Goal: Navigation & Orientation: Understand site structure

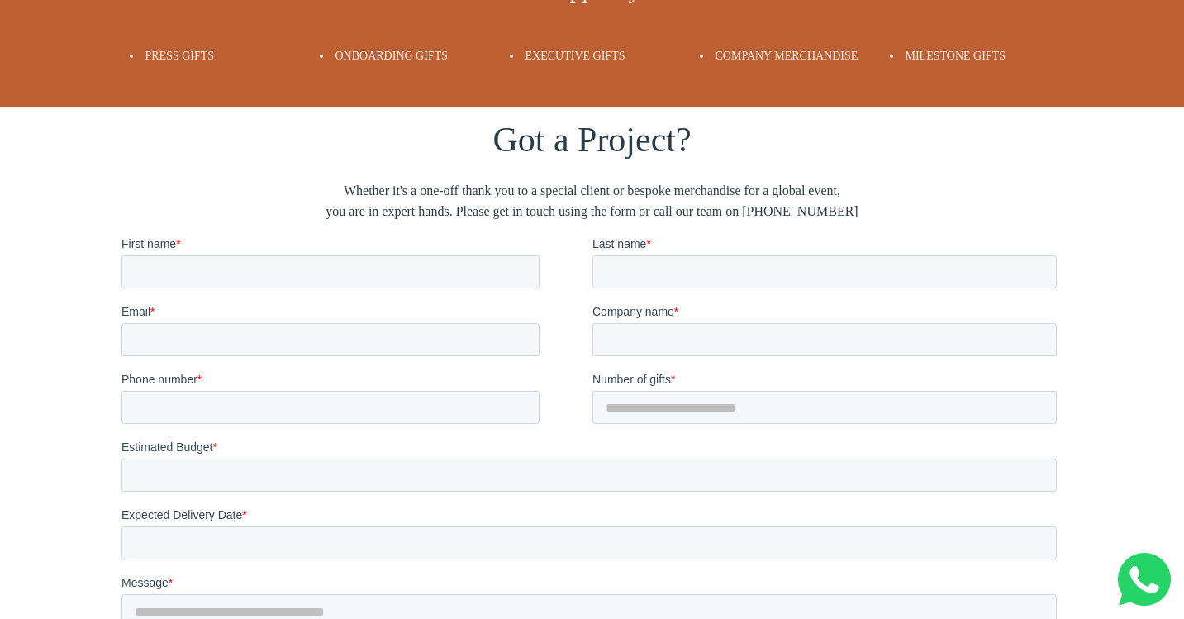
scroll to position [3224, 0]
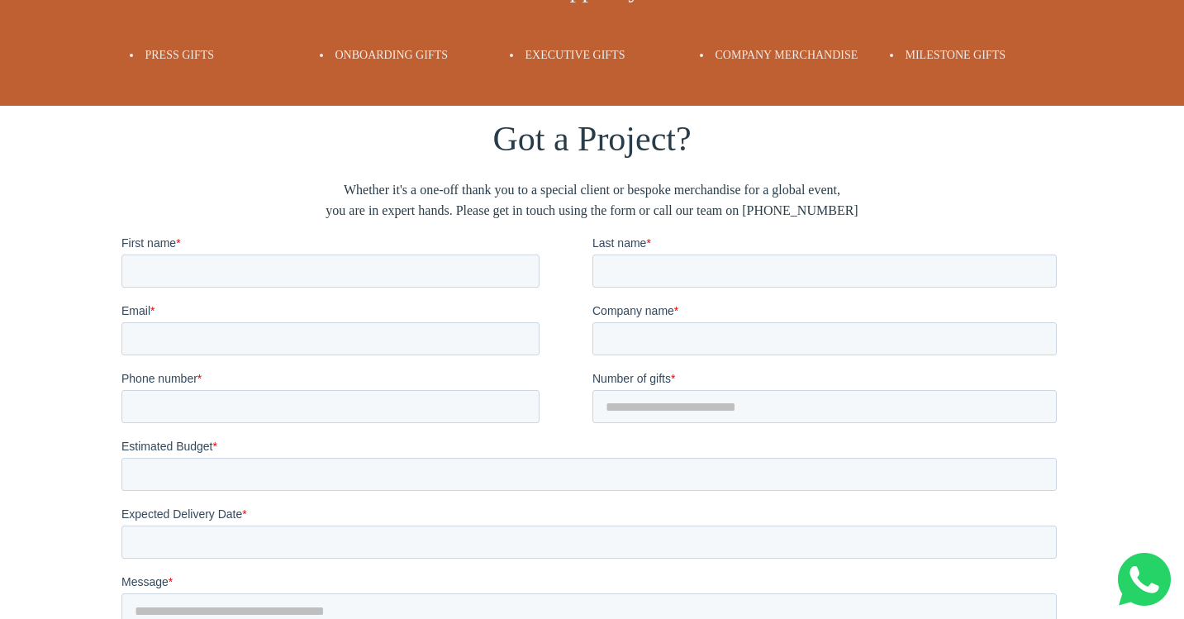
drag, startPoint x: 359, startPoint y: 181, endPoint x: 940, endPoint y: 201, distance: 581.9
click at [940, 201] on span "Whether it's a one-off thank you to a special client or bespoke merchandise for…" at bounding box center [592, 200] width 942 height 42
click at [849, 204] on span "Whether it's a one-off thank you to a special client or bespoke merchandise for…" at bounding box center [592, 200] width 942 height 42
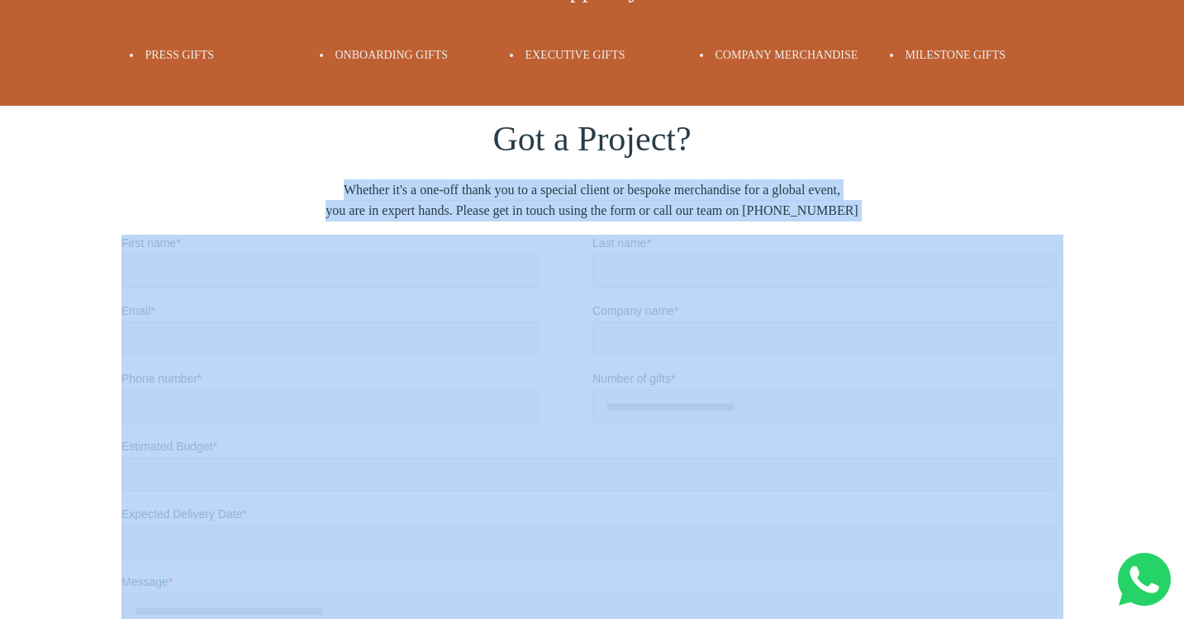
drag, startPoint x: 854, startPoint y: 211, endPoint x: 335, endPoint y: 189, distance: 519.3
click at [335, 189] on span "Whether it's a one-off thank you to a special client or bespoke merchandise for…" at bounding box center [592, 200] width 942 height 42
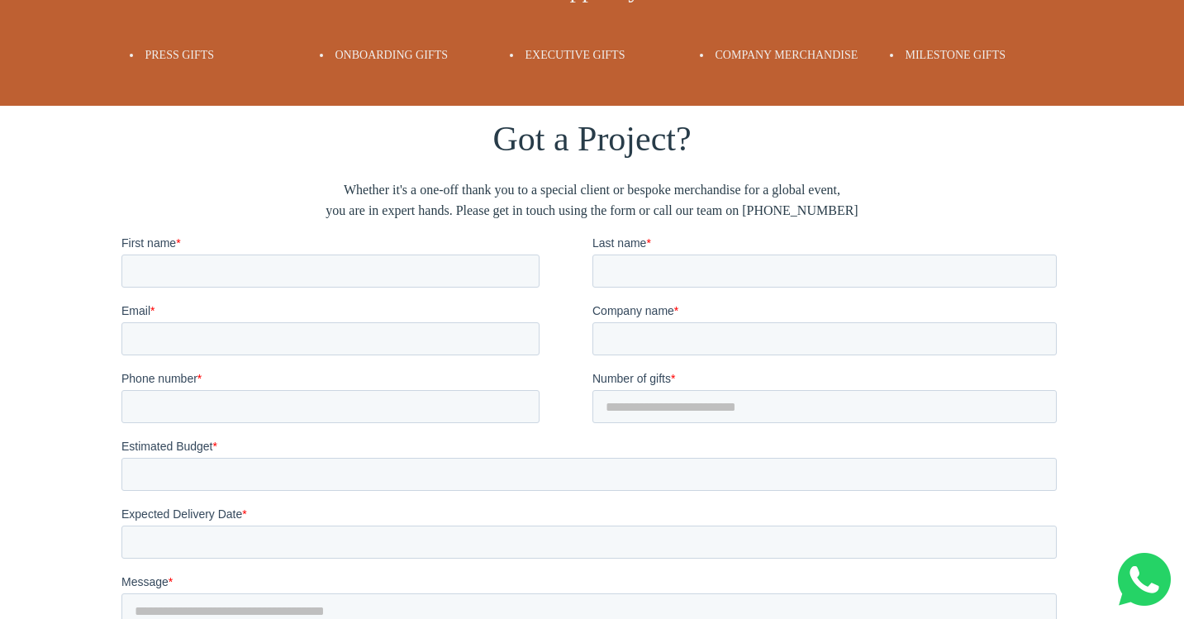
drag, startPoint x: 339, startPoint y: 189, endPoint x: 900, endPoint y: 210, distance: 561.3
click at [900, 211] on span "Whether it's a one-off thank you to a special client or bespoke merchandise for…" at bounding box center [592, 200] width 942 height 42
click at [900, 210] on span "Whether it's a one-off thank you to a special client or bespoke merchandise for…" at bounding box center [592, 200] width 942 height 42
drag, startPoint x: 881, startPoint y: 210, endPoint x: 290, endPoint y: 181, distance: 591.4
click at [290, 181] on span "Whether it's a one-off thank you to a special client or bespoke merchandise for…" at bounding box center [592, 200] width 942 height 42
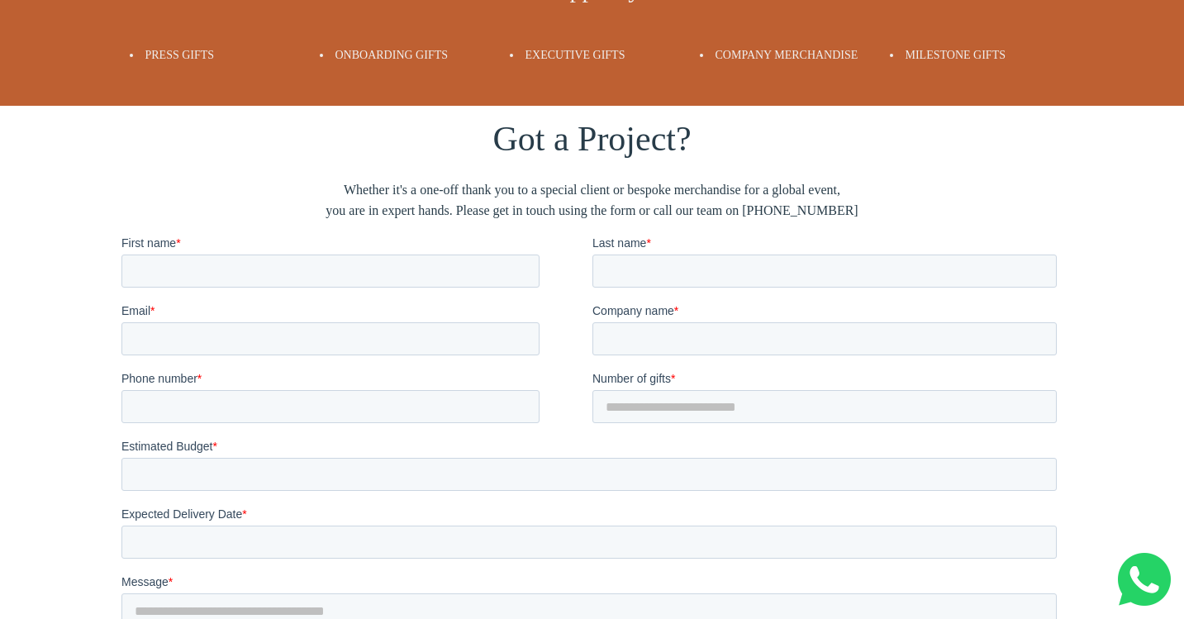
click at [290, 181] on span "Whether it's a one-off thank you to a special client or bespoke merchandise for…" at bounding box center [592, 200] width 942 height 42
drag, startPoint x: 318, startPoint y: 184, endPoint x: 872, endPoint y: 210, distance: 554.1
click at [872, 210] on span "Whether it's a one-off thank you to a special client or bespoke merchandise for…" at bounding box center [592, 200] width 942 height 42
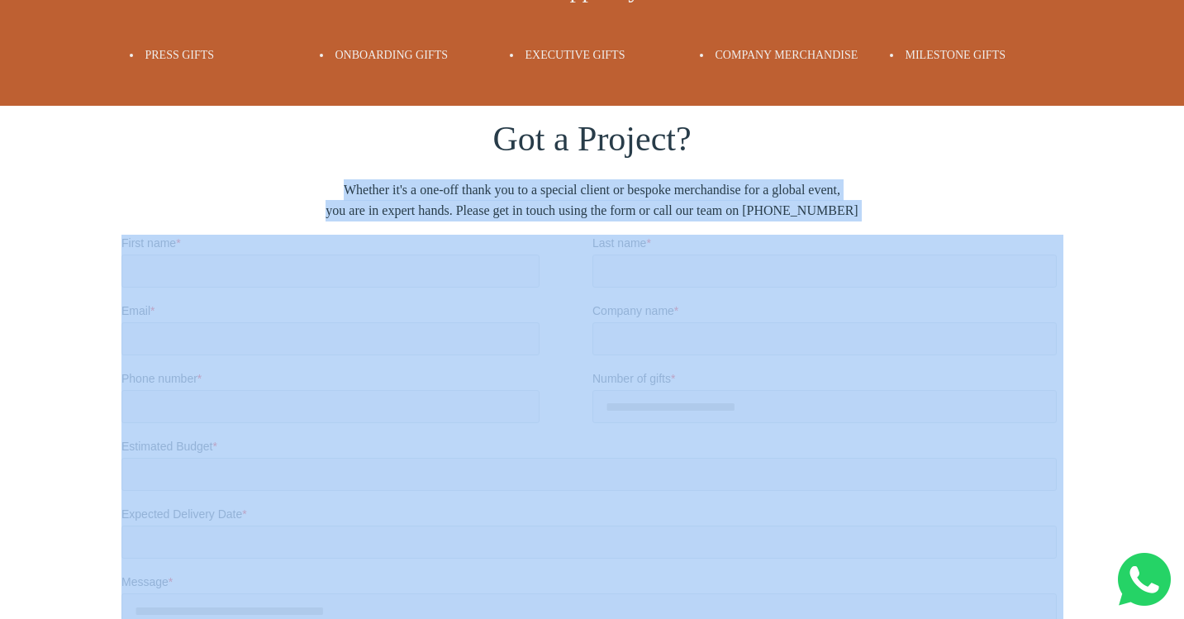
drag, startPoint x: 872, startPoint y: 210, endPoint x: 313, endPoint y: 184, distance: 559.1
click at [313, 184] on span "Whether it's a one-off thank you to a special client or bespoke merchandise for…" at bounding box center [592, 200] width 942 height 42
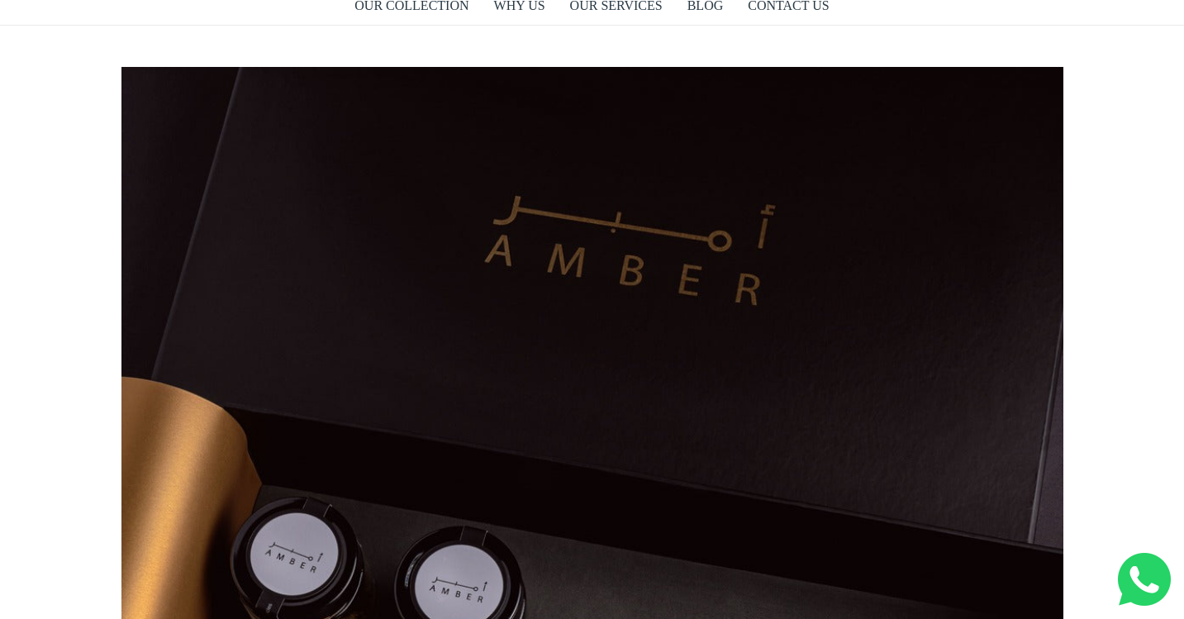
scroll to position [0, 0]
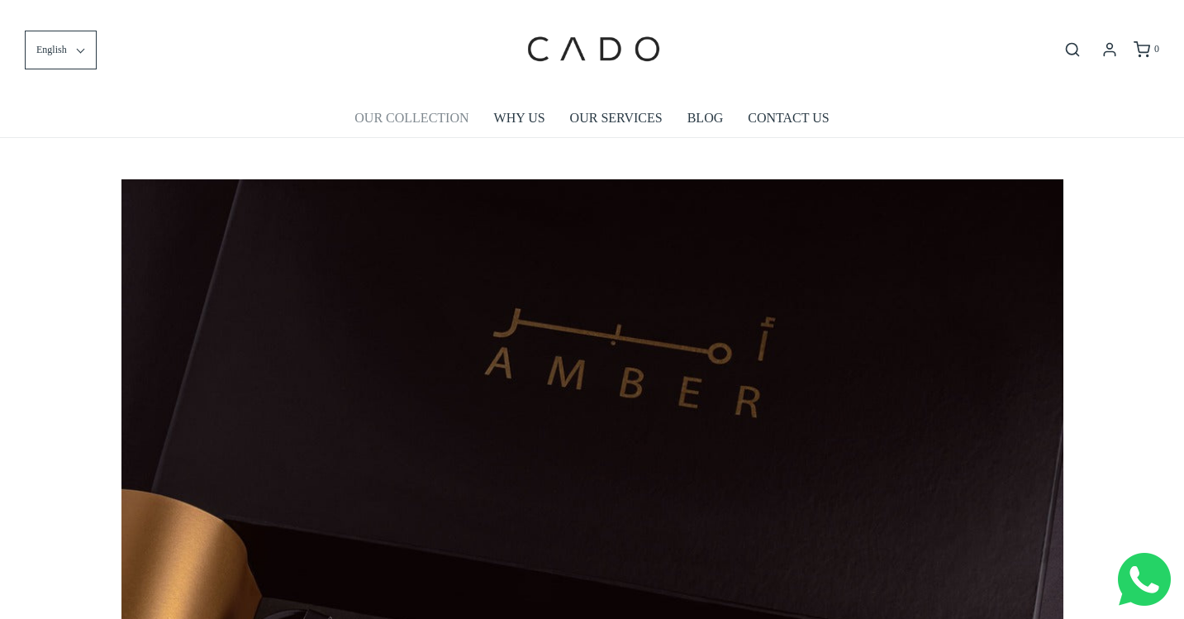
click at [409, 117] on link "OUR COLLECTION" at bounding box center [411, 118] width 114 height 38
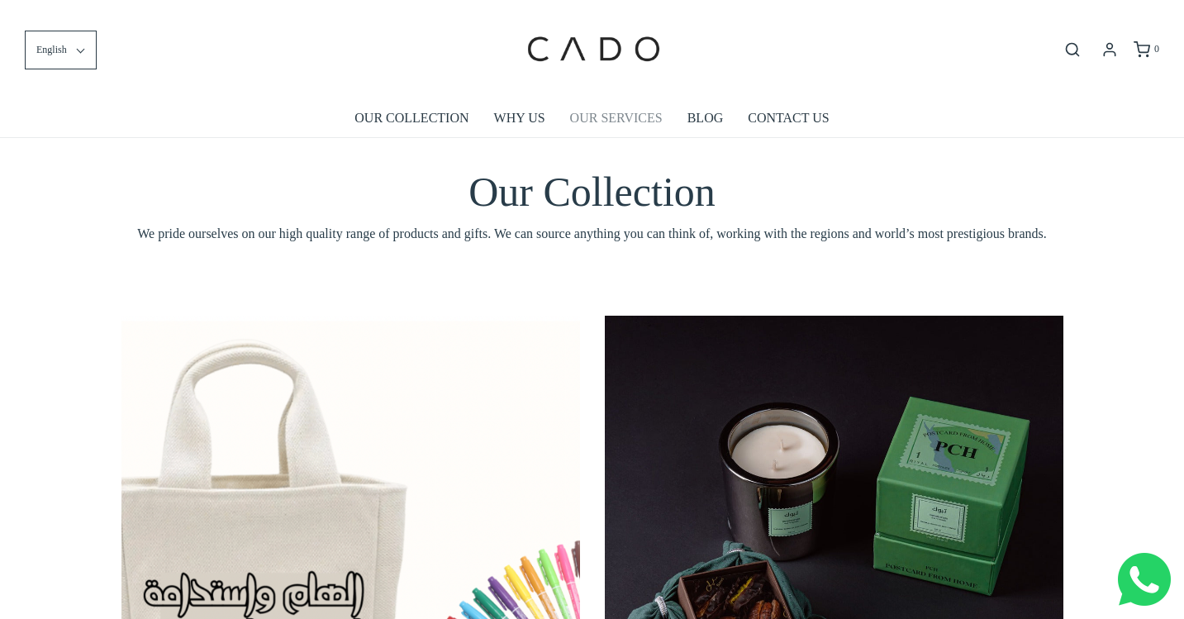
click at [619, 110] on link "OUR SERVICES" at bounding box center [616, 118] width 93 height 38
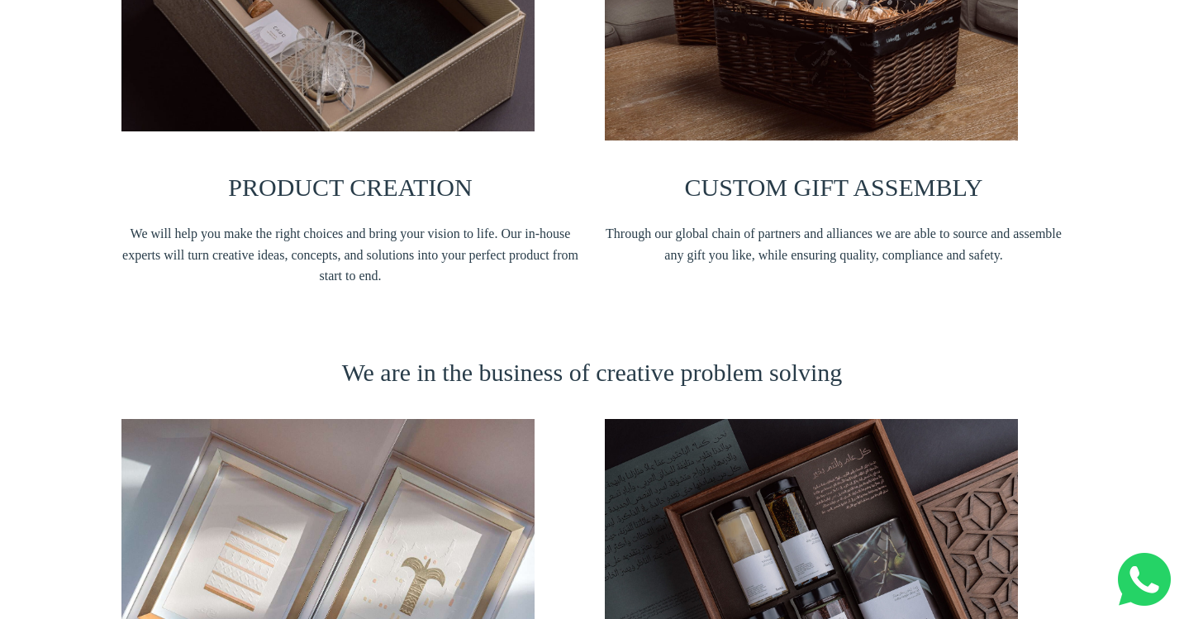
scroll to position [528, 0]
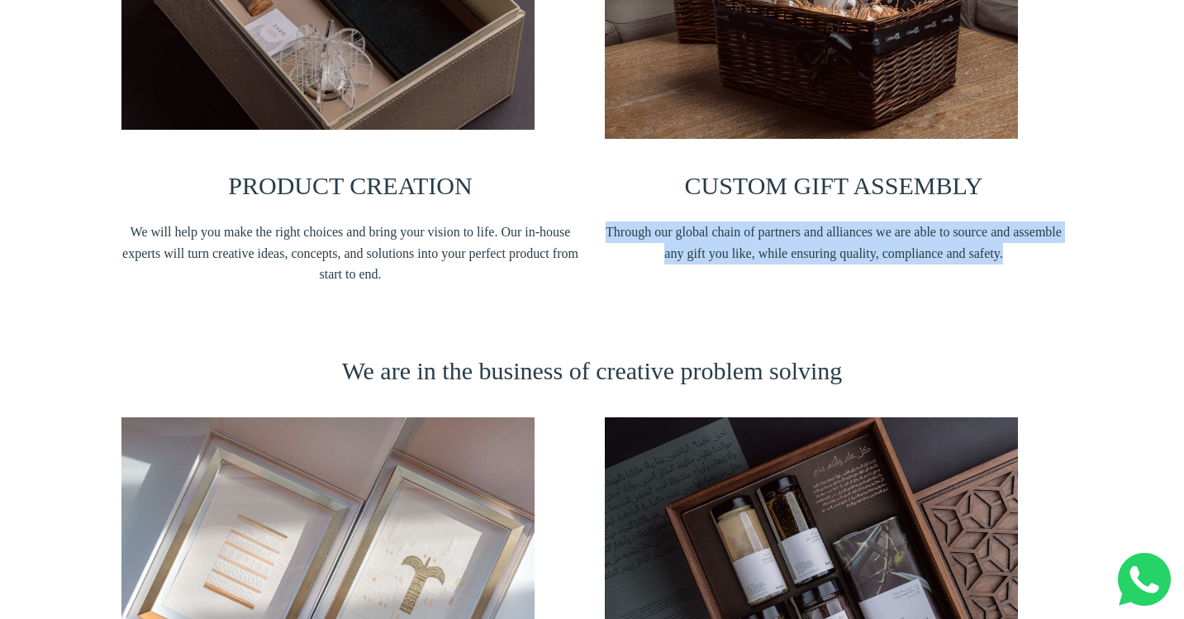
drag, startPoint x: 603, startPoint y: 224, endPoint x: 1005, endPoint y: 245, distance: 402.9
click at [1005, 245] on div "CUSTOM GIFT ASSEMBLY Through our global chain of partners and alliances we are …" at bounding box center [833, 59] width 483 height 503
click at [1005, 245] on span "Through our global chain of partners and alliances we are able to source and as…" at bounding box center [834, 242] width 459 height 42
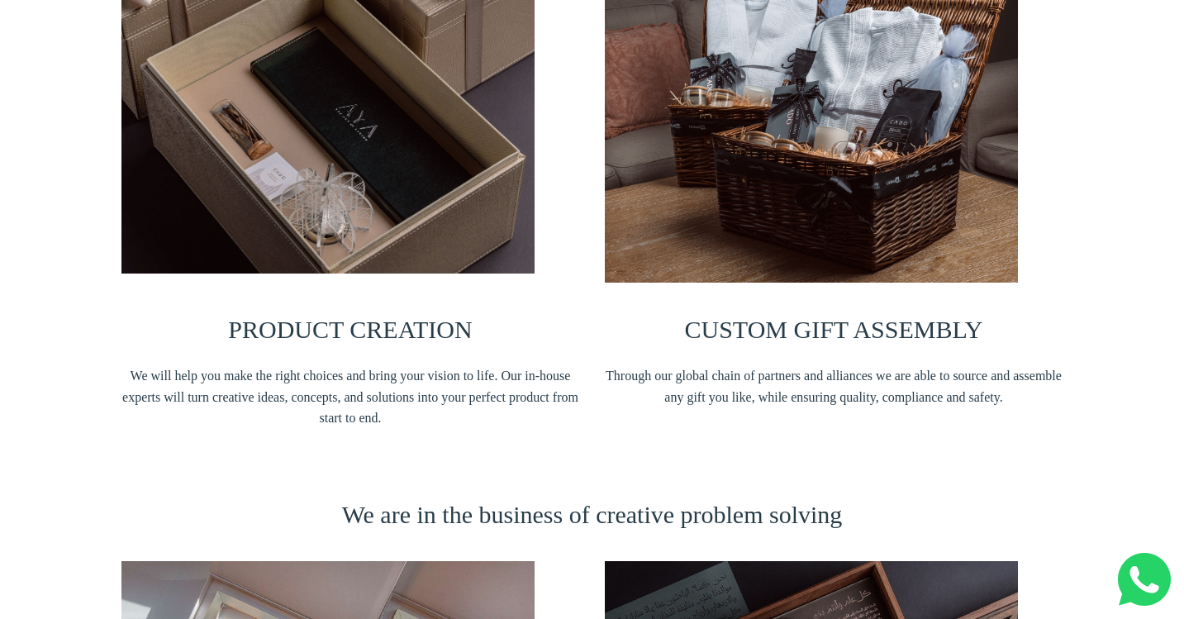
scroll to position [0, 0]
